Goal: Check status: Check status

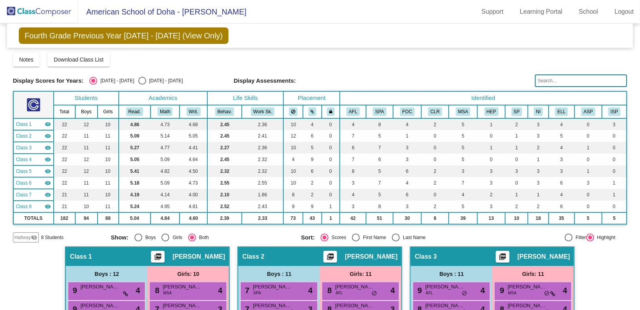
scroll to position [239, 0]
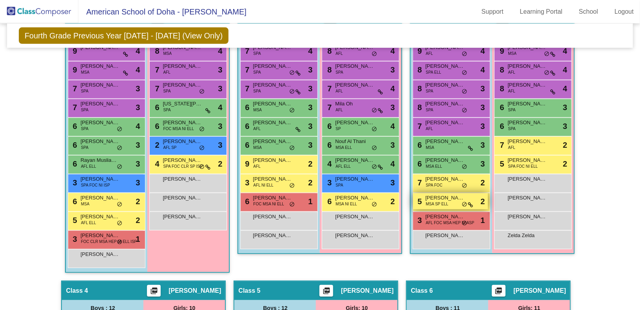
click at [442, 196] on span "[PERSON_NAME]" at bounding box center [444, 198] width 39 height 8
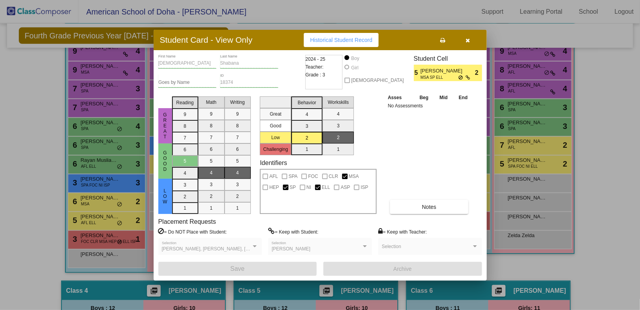
click at [469, 42] on icon "button" at bounding box center [468, 40] width 4 height 5
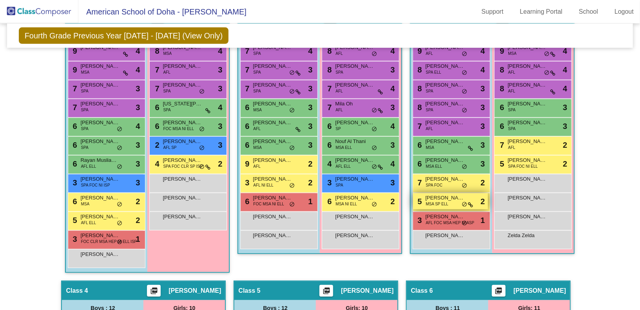
click at [459, 200] on div "5 [PERSON_NAME] MSA [PERSON_NAME] lock do_not_disturb_alt 2" at bounding box center [450, 201] width 75 height 16
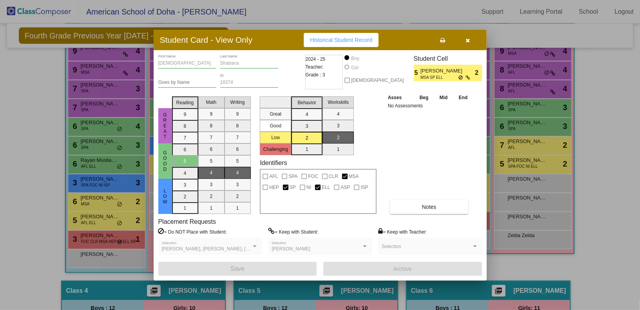
click at [467, 34] on button "button" at bounding box center [467, 40] width 25 height 14
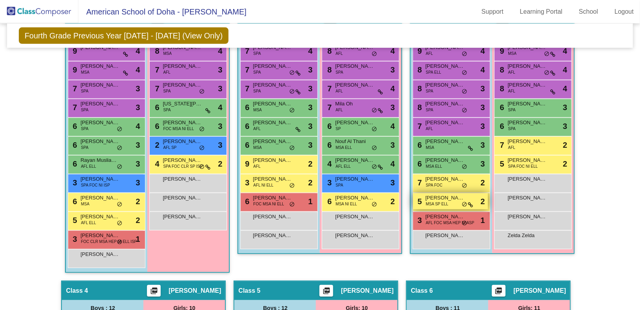
click at [434, 204] on span "MSA SP ELL" at bounding box center [437, 204] width 23 height 6
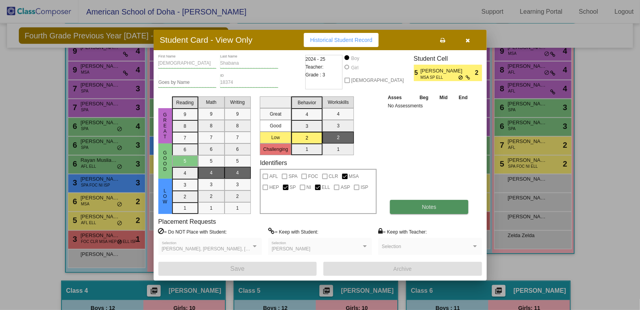
click at [419, 210] on button "Notes" at bounding box center [429, 207] width 79 height 14
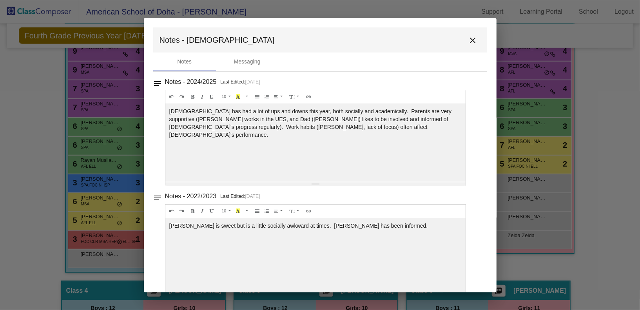
click at [469, 42] on mat-icon "close" at bounding box center [472, 40] width 9 height 9
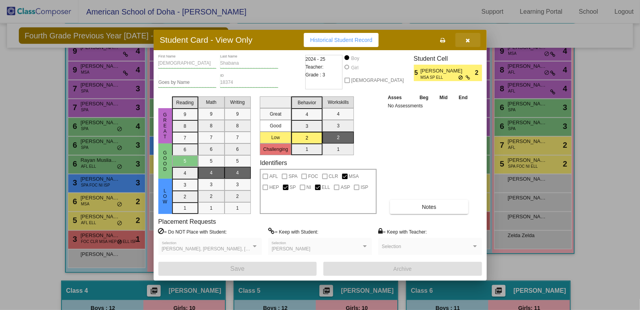
click at [469, 42] on icon "button" at bounding box center [468, 40] width 4 height 5
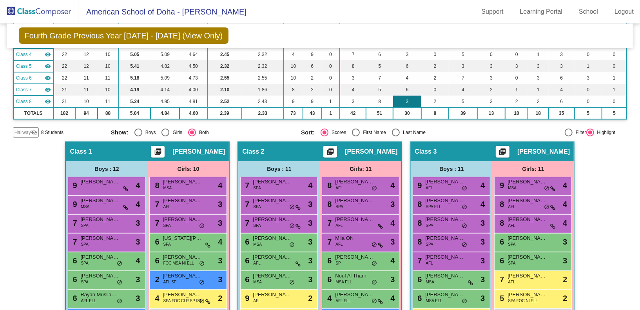
scroll to position [154, 0]
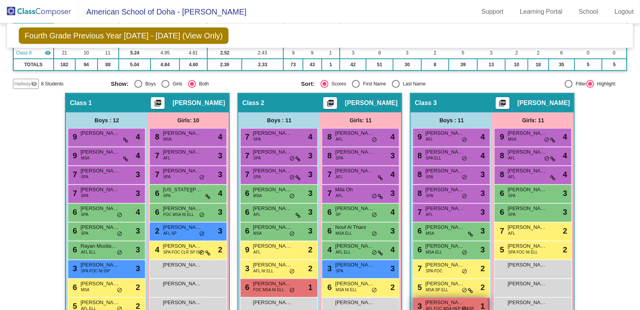
click at [443, 306] on span "AFL FOC MSA HEP NI ASP" at bounding box center [450, 309] width 49 height 6
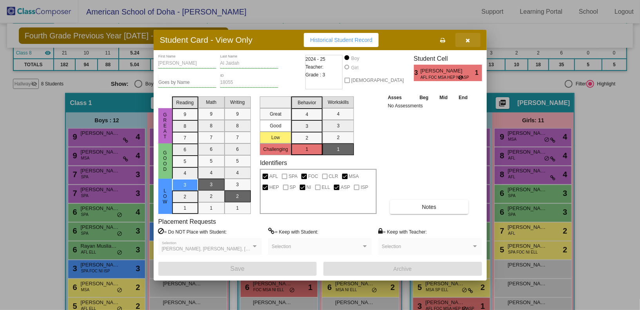
click at [468, 43] on icon "button" at bounding box center [468, 40] width 4 height 5
